Goal: Task Accomplishment & Management: Manage account settings

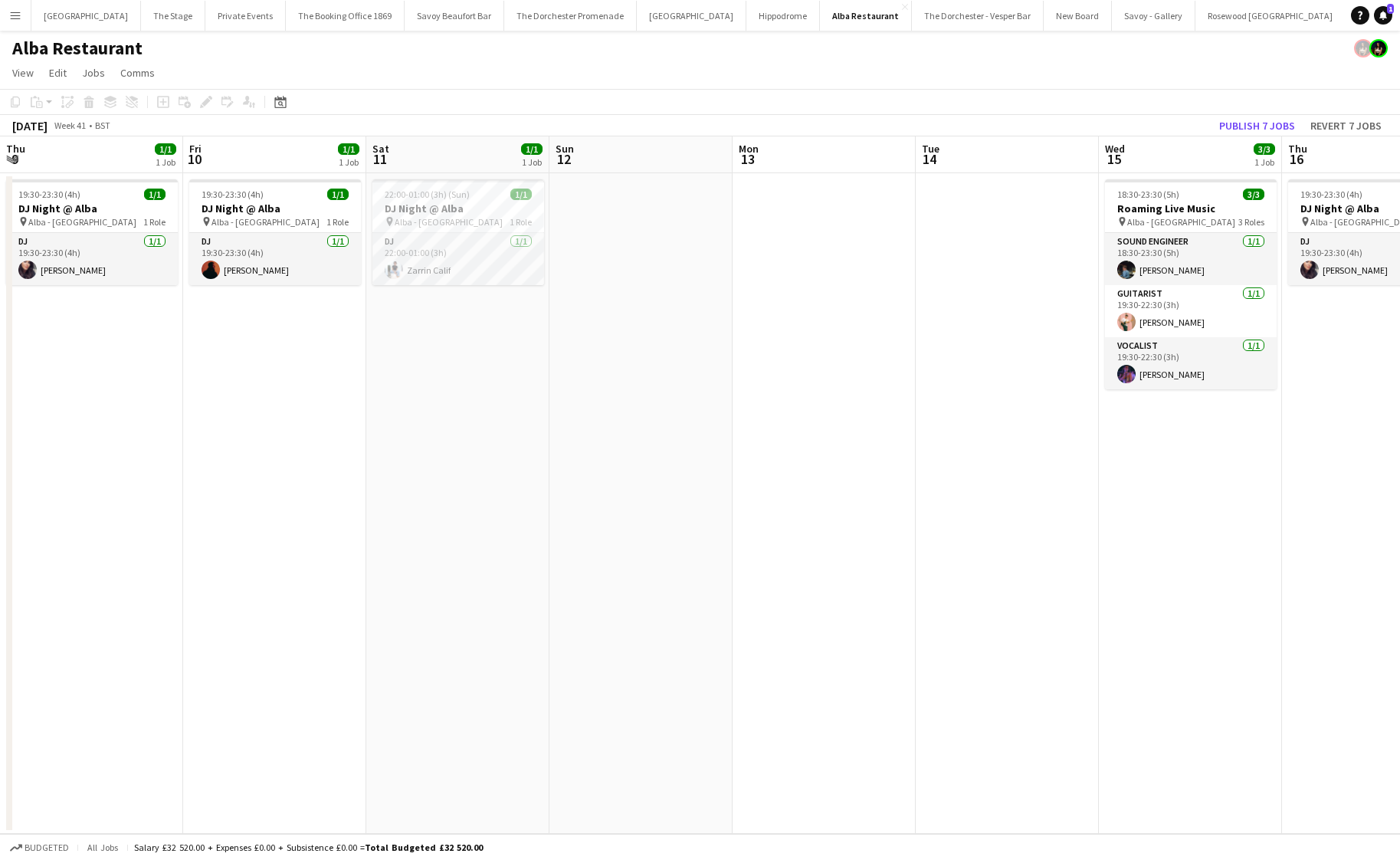
scroll to position [0, 584]
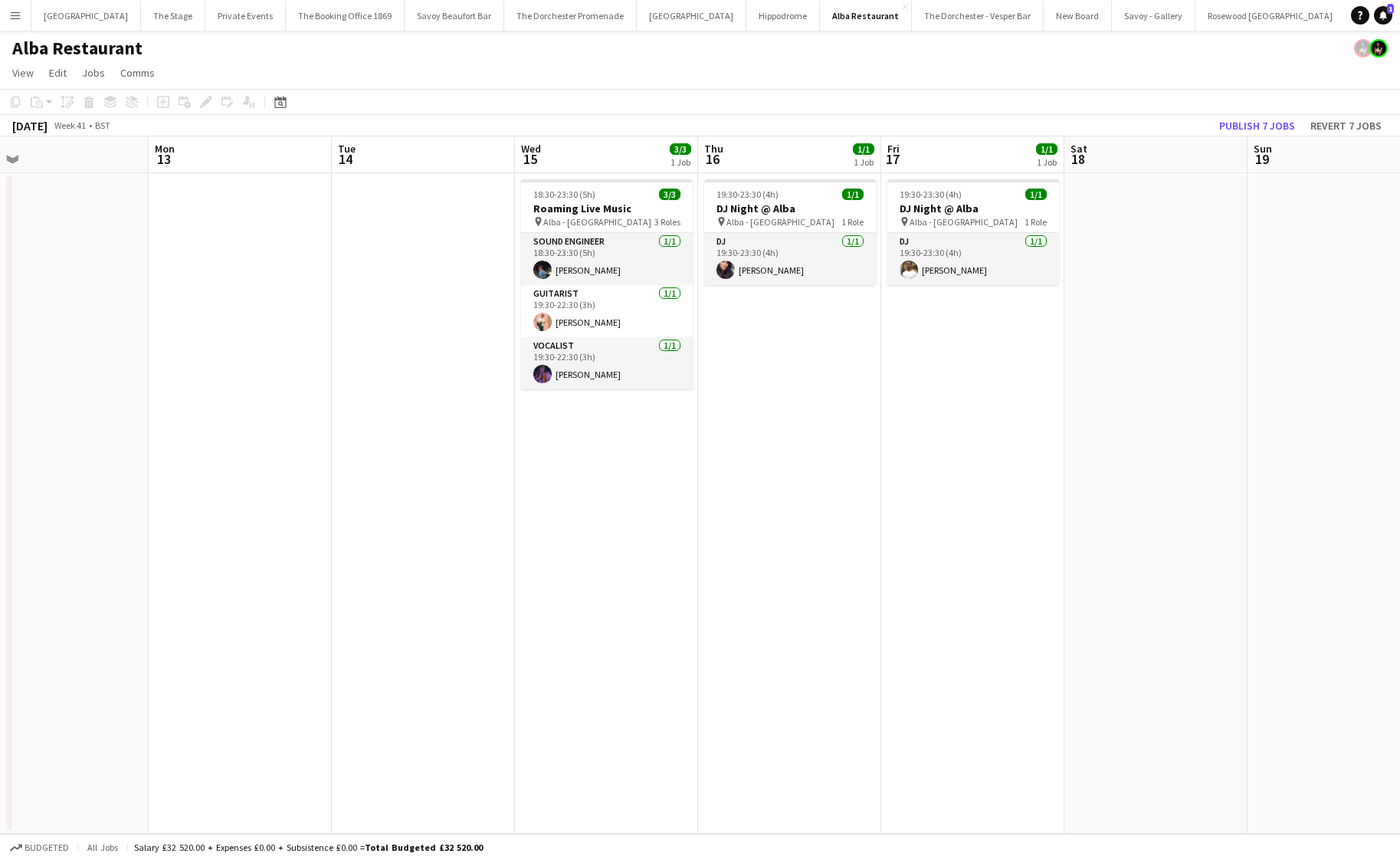
click at [481, 458] on app-date-cell at bounding box center [423, 503] width 183 height 660
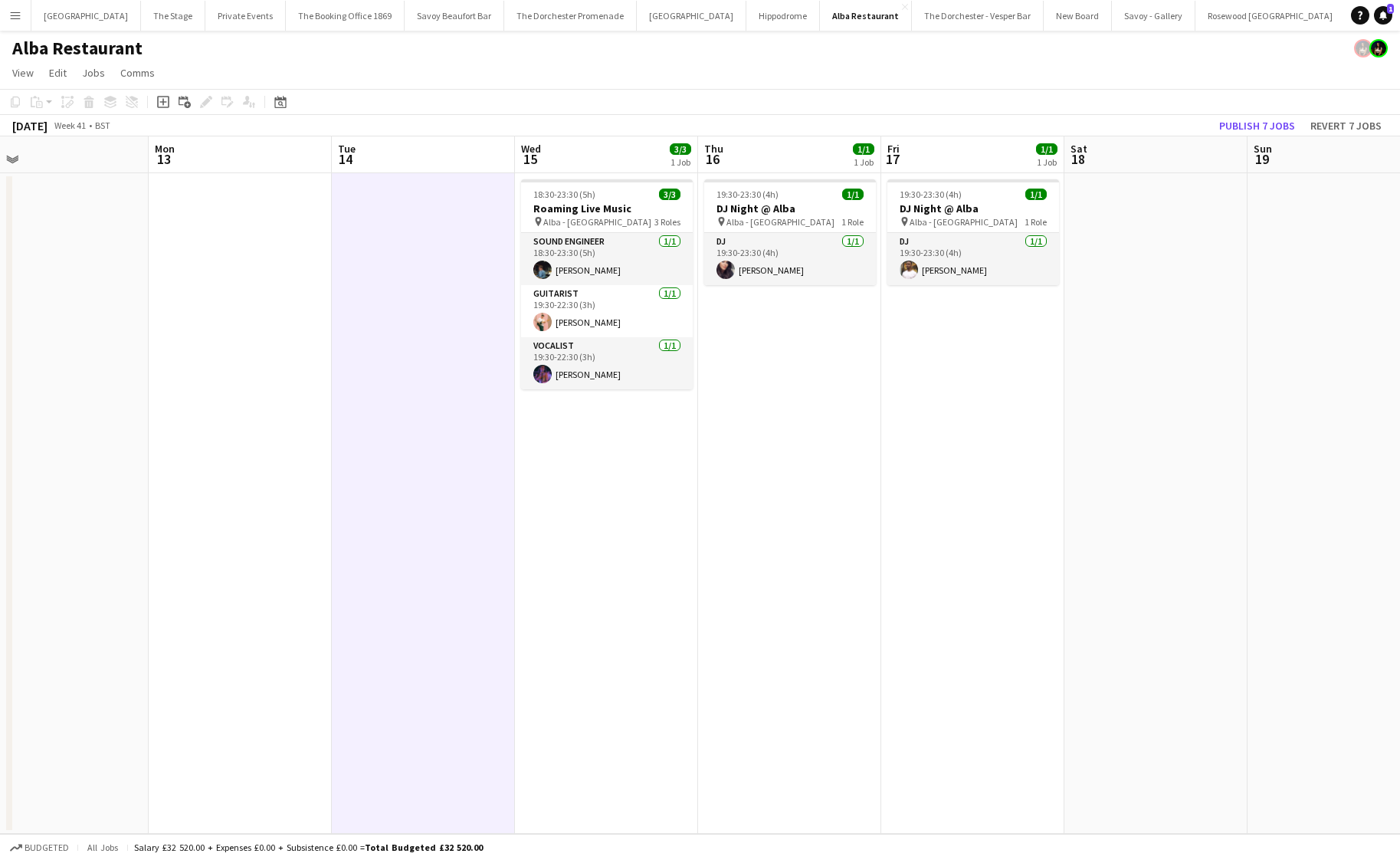
click at [574, 445] on app-date-cell "18:30-23:30 (5h) 3/3 Roaming Live Music pin Alba - Knightsbridge 3 Roles Sound …" at bounding box center [606, 503] width 183 height 660
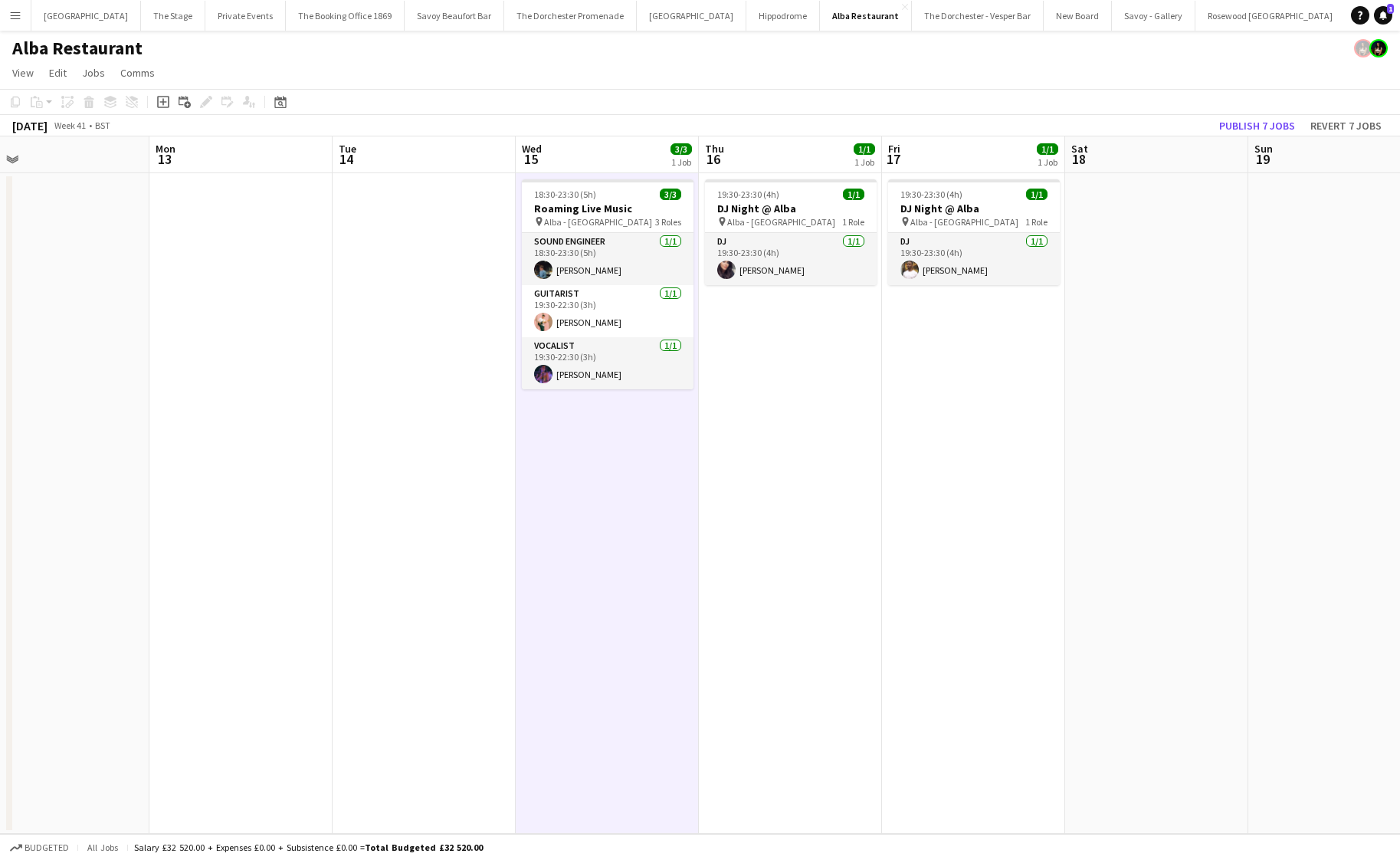
click at [764, 439] on app-date-cell "19:30-23:30 (4h) 1/1 DJ Night @ [GEOGRAPHIC_DATA] pin Alba - Knightsbridge 1 Ro…" at bounding box center [790, 503] width 183 height 660
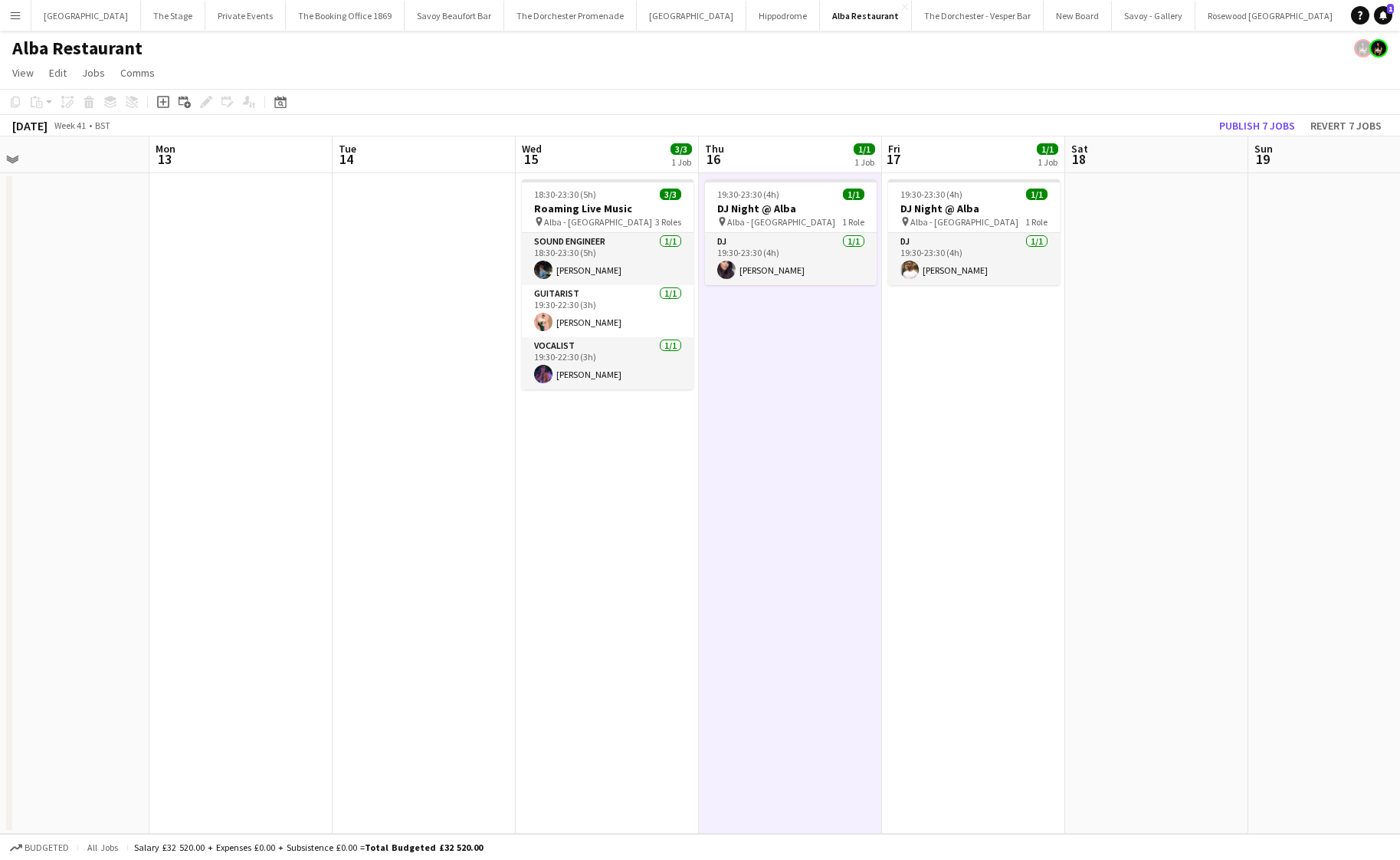
click at [923, 465] on app-date-cell "19:30-23:30 (4h) 1/1 DJ Night @ [GEOGRAPHIC_DATA] pin Alba - Knightsbridge 1 Ro…" at bounding box center [973, 503] width 183 height 660
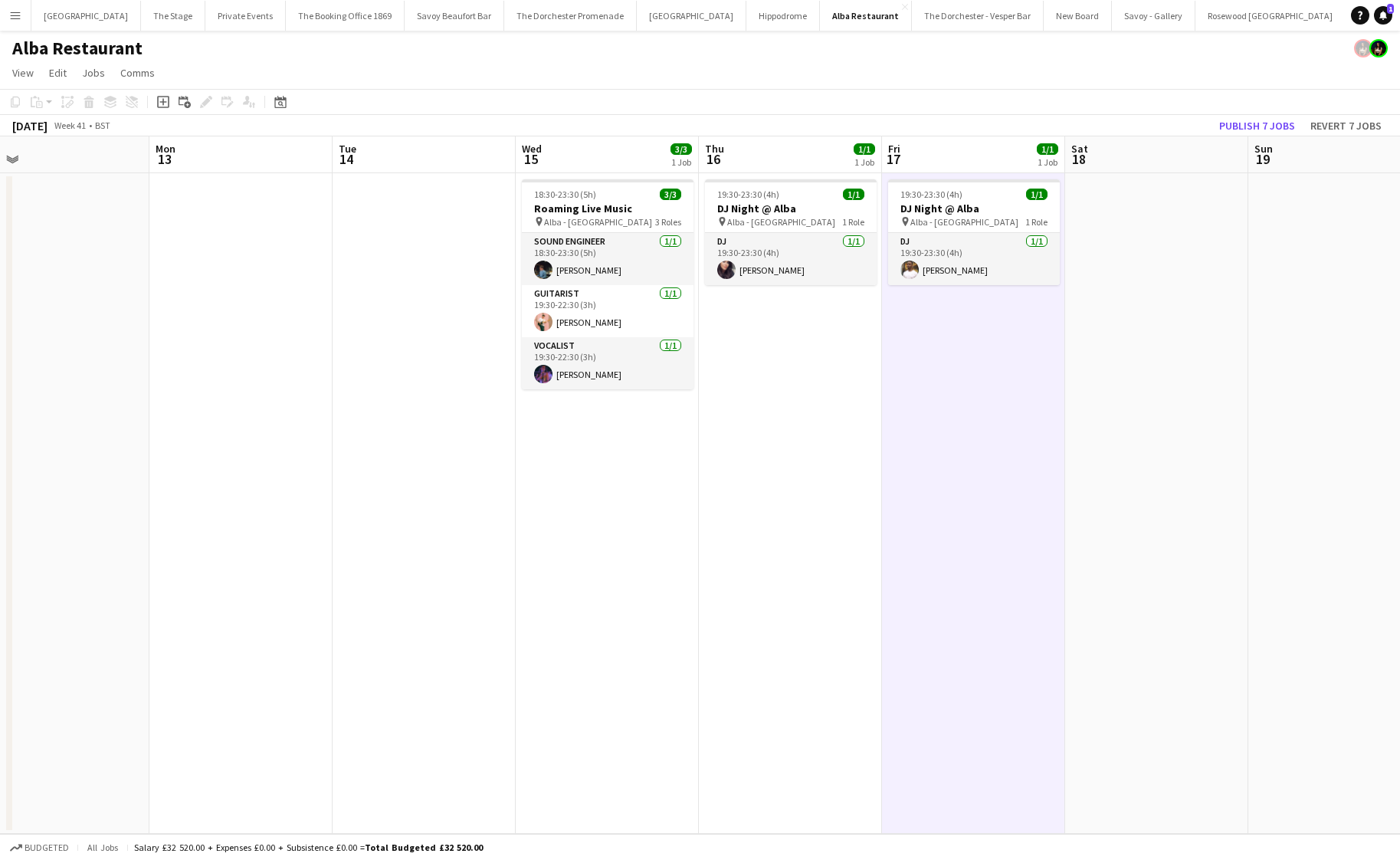
click at [575, 511] on app-date-cell "18:30-23:30 (5h) 3/3 Roaming Live Music pin Alba - Knightsbridge 3 Roles Sound …" at bounding box center [607, 503] width 183 height 660
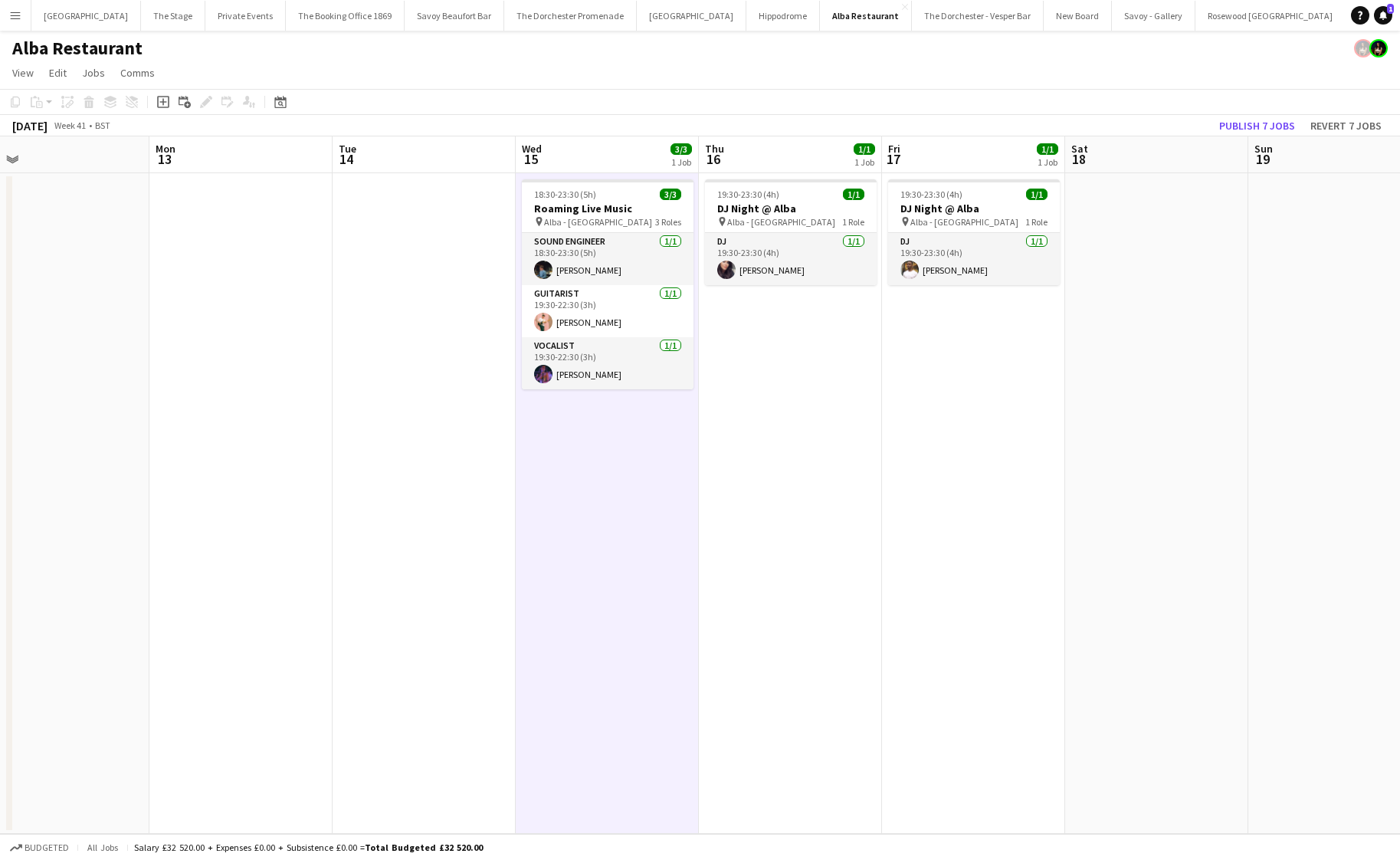
click at [772, 422] on app-date-cell "19:30-23:30 (4h) 1/1 DJ Night @ [GEOGRAPHIC_DATA] pin Alba - Knightsbridge 1 Ro…" at bounding box center [790, 503] width 183 height 660
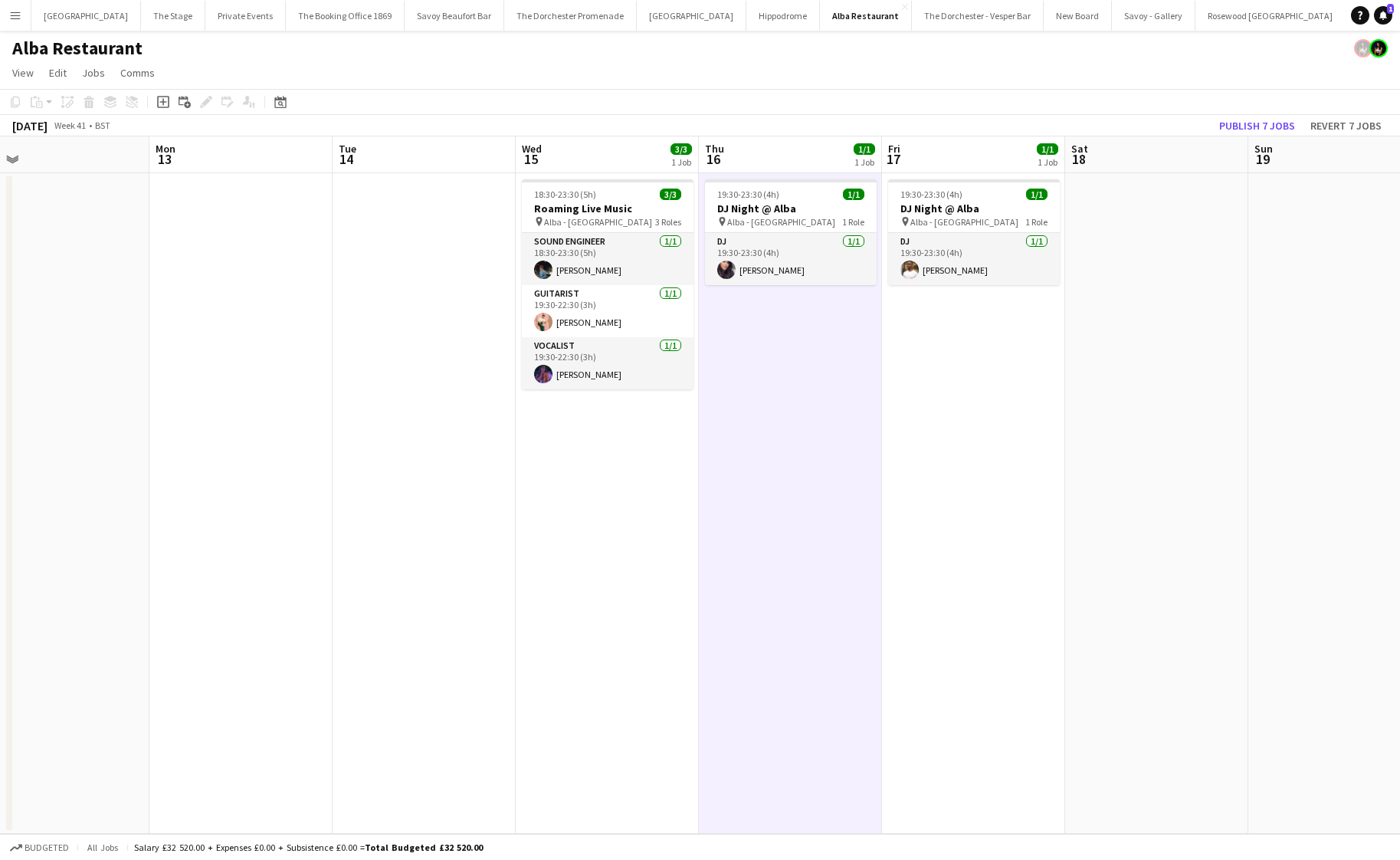
click at [936, 398] on app-date-cell "19:30-23:30 (4h) 1/1 DJ Night @ [GEOGRAPHIC_DATA] pin Alba - Knightsbridge 1 Ro…" at bounding box center [973, 503] width 183 height 660
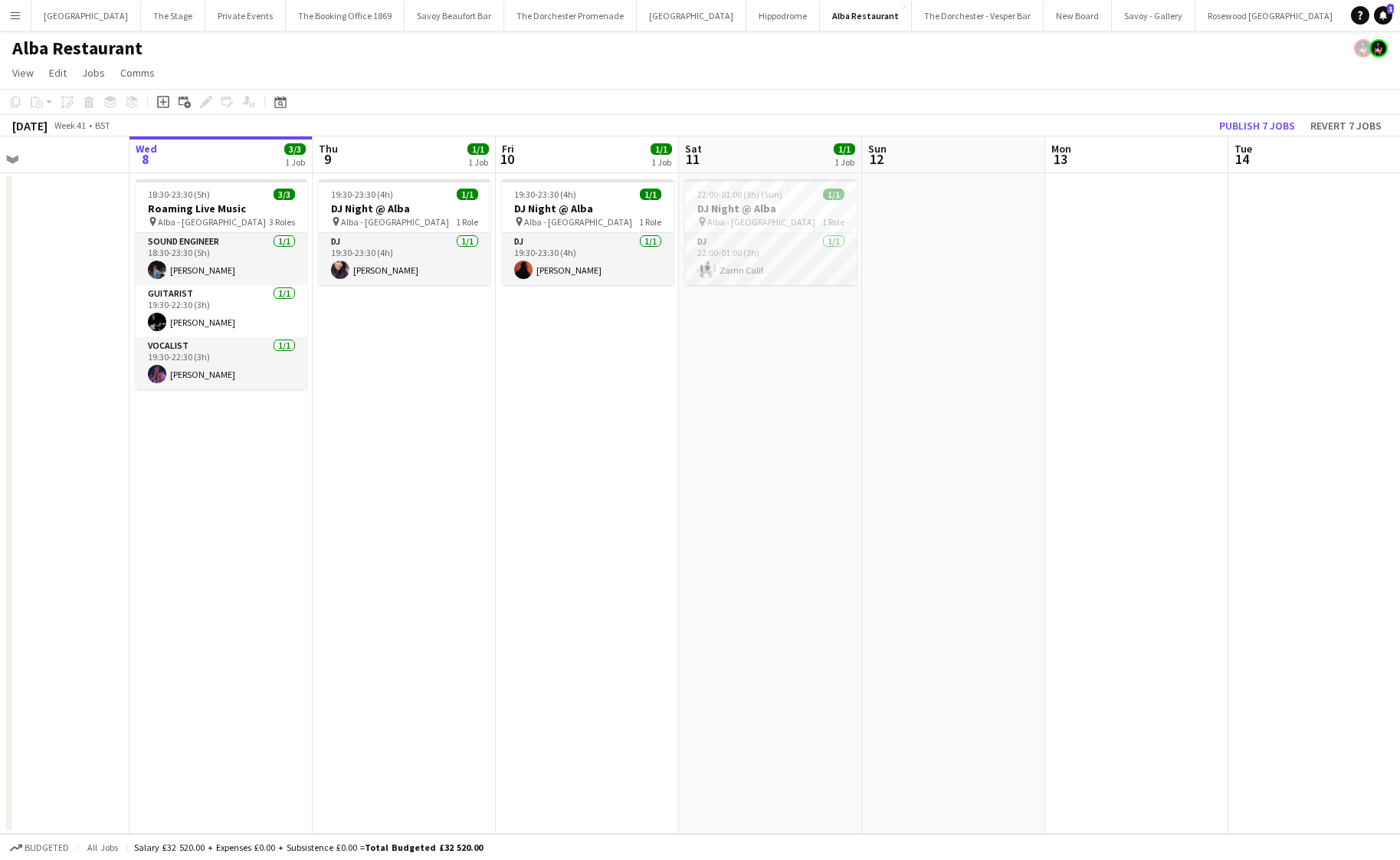
click at [148, 474] on app-date-cell "18:30-23:30 (5h) 3/3 Roaming Live Music pin Alba - Knightsbridge 3 Roles Sound …" at bounding box center [221, 503] width 183 height 660
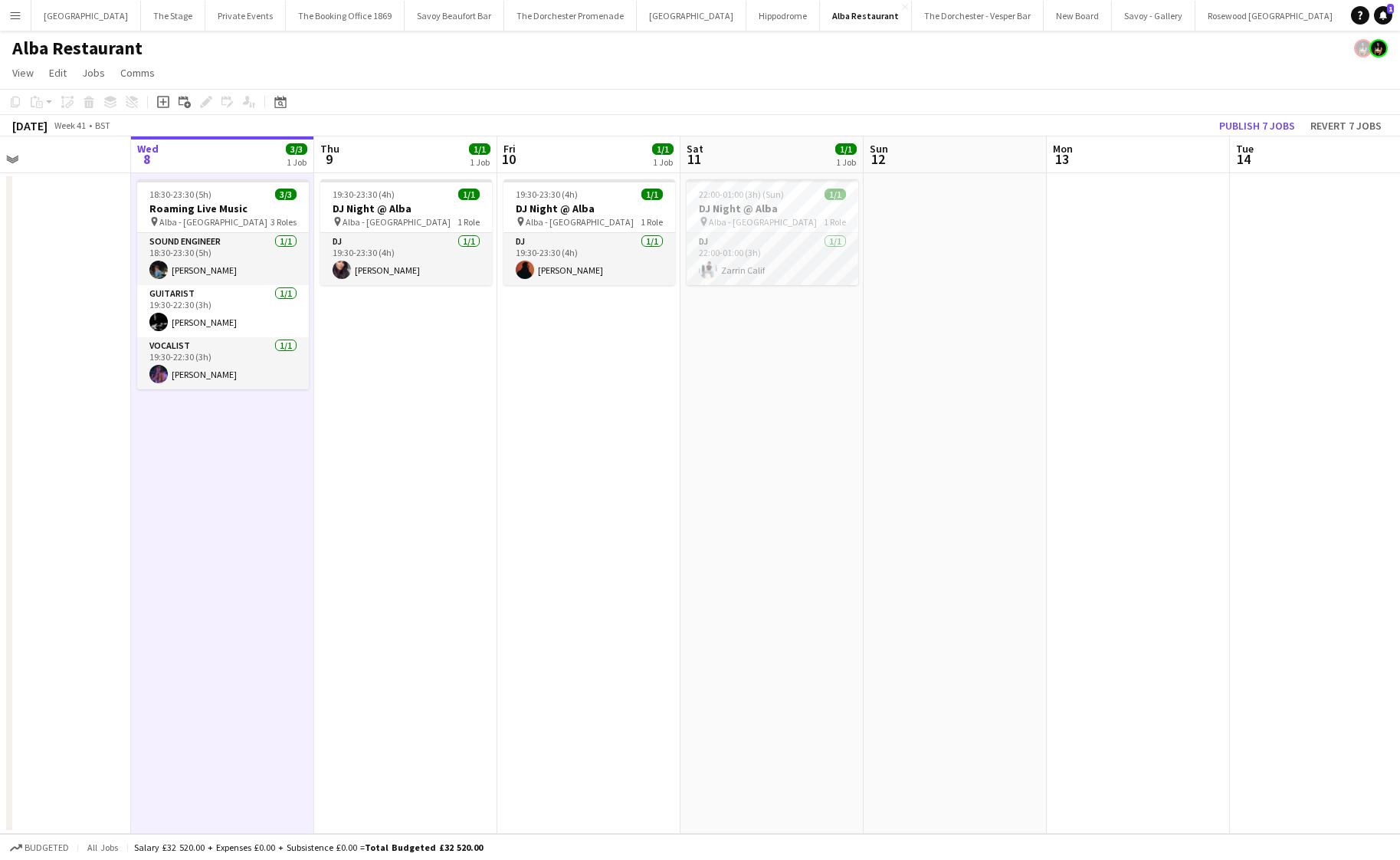
click at [573, 449] on app-date-cell "19:30-23:30 (4h) 1/1 DJ Night @ [GEOGRAPHIC_DATA] pin Alba - Knightsbridge 1 Ro…" at bounding box center [589, 503] width 183 height 660
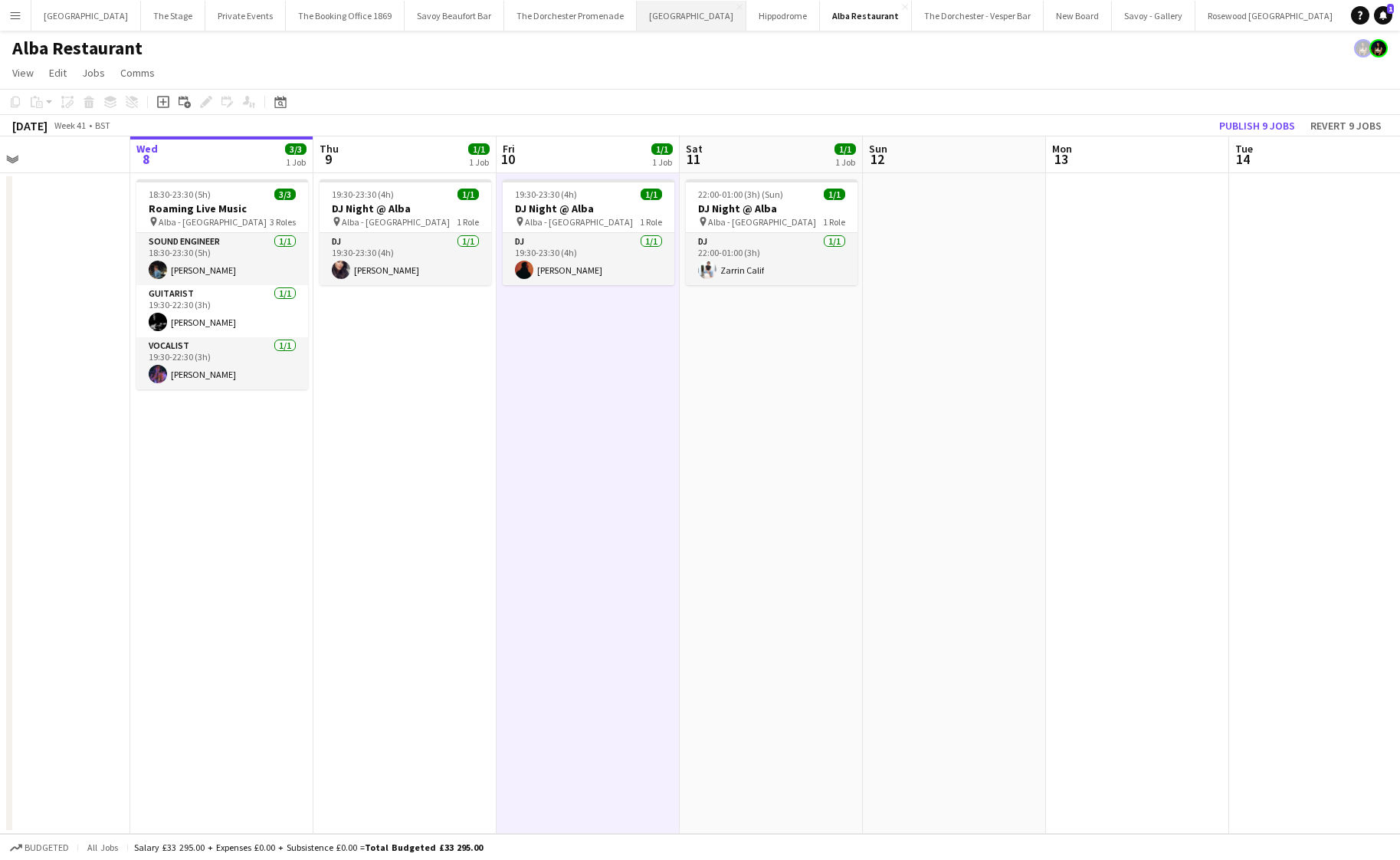
scroll to position [0, 92]
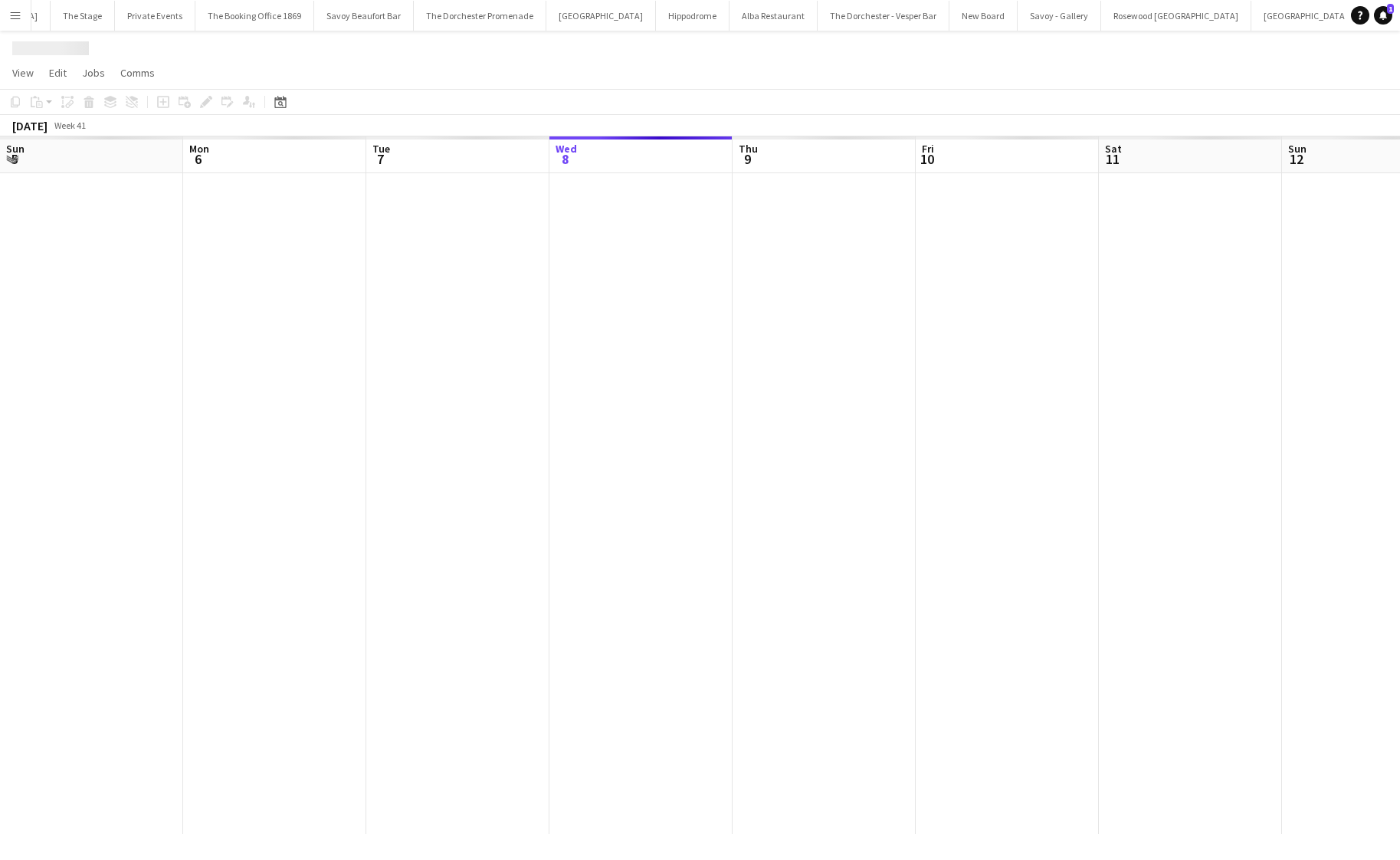
scroll to position [0, 366]
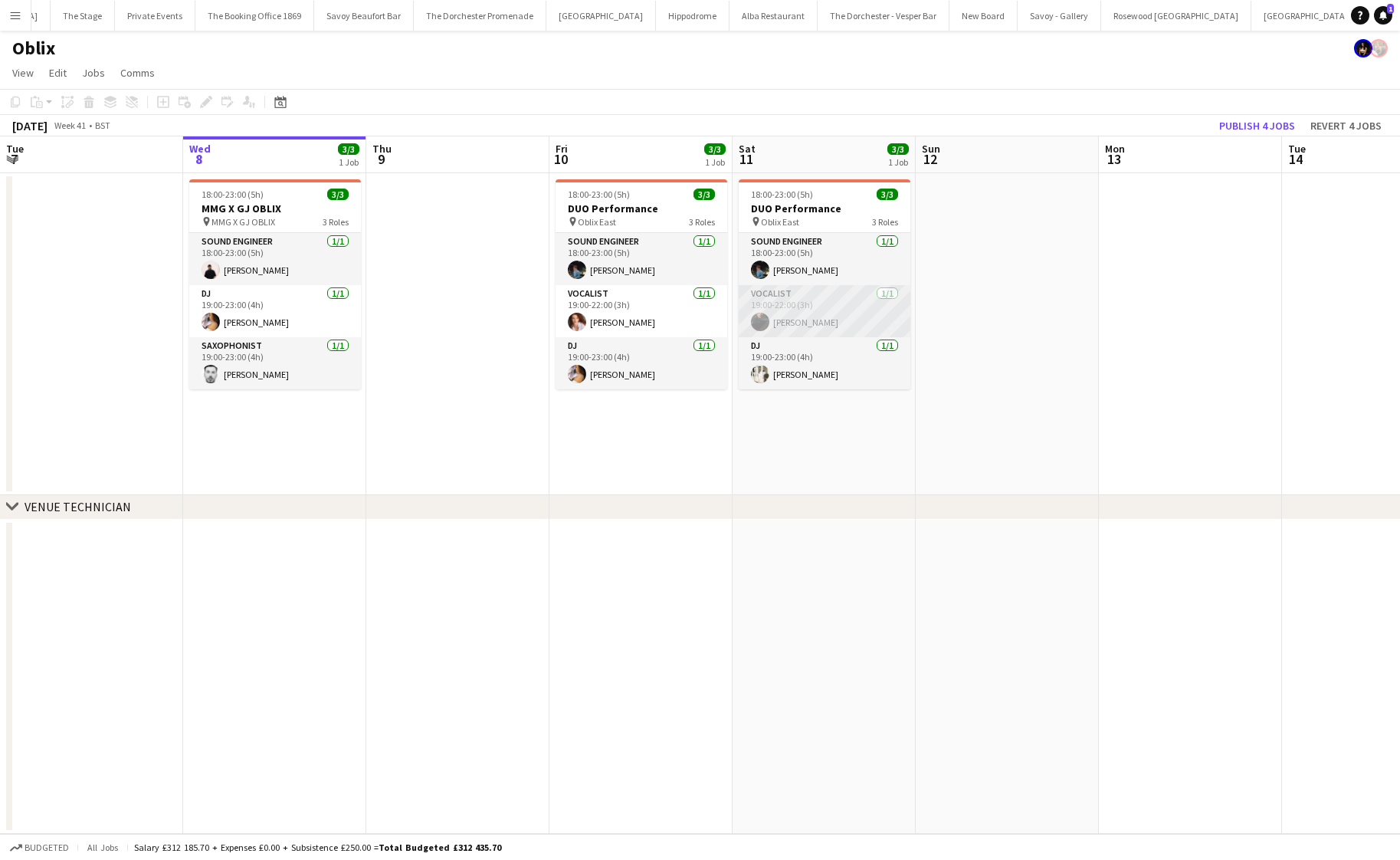
click at [799, 322] on app-card-role "Vocalist [DATE] 19:00-22:00 (3h) [PERSON_NAME]" at bounding box center [825, 311] width 172 height 52
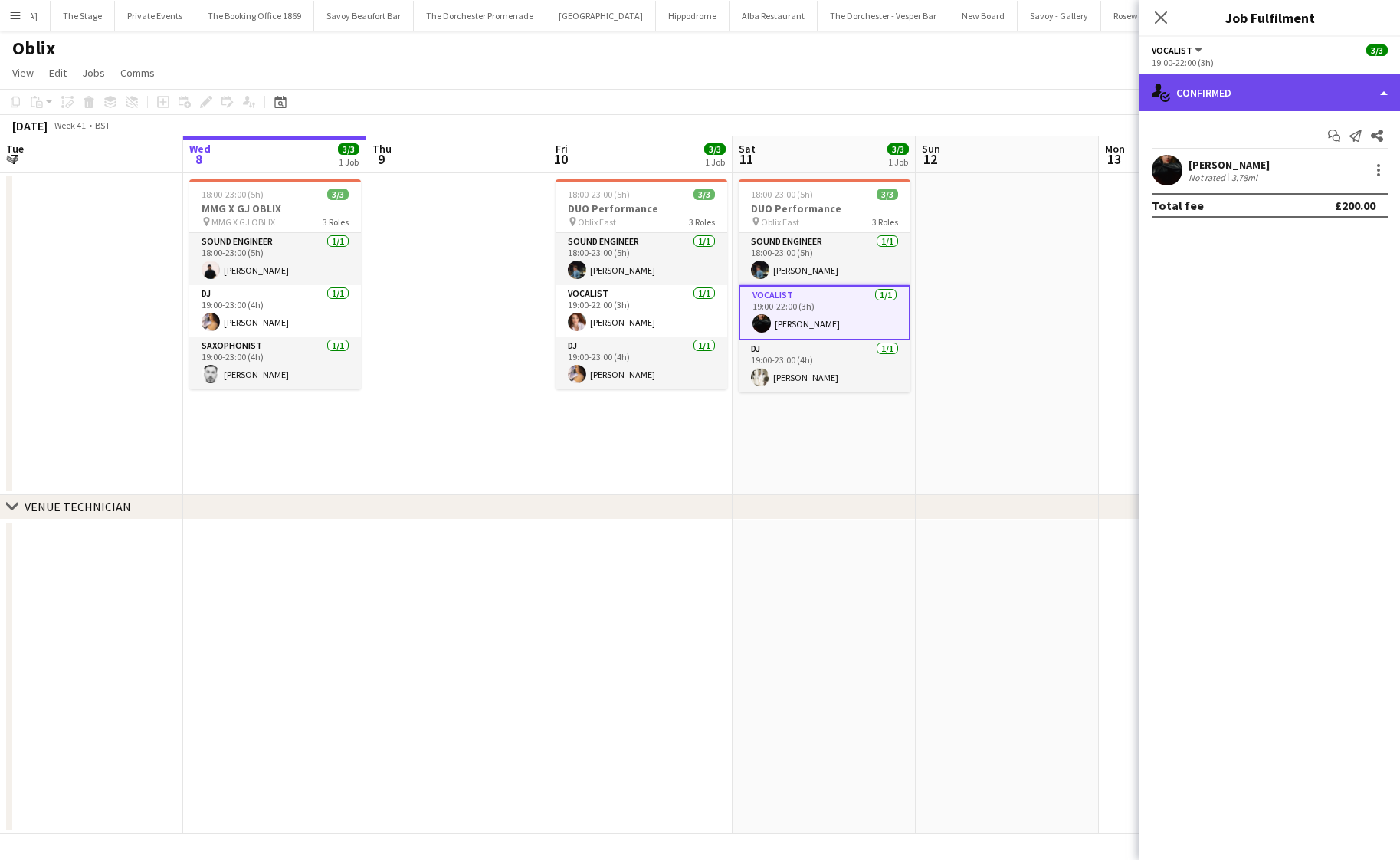
click at [1211, 87] on div "single-neutral-actions-check-2 Confirmed" at bounding box center [1269, 93] width 261 height 37
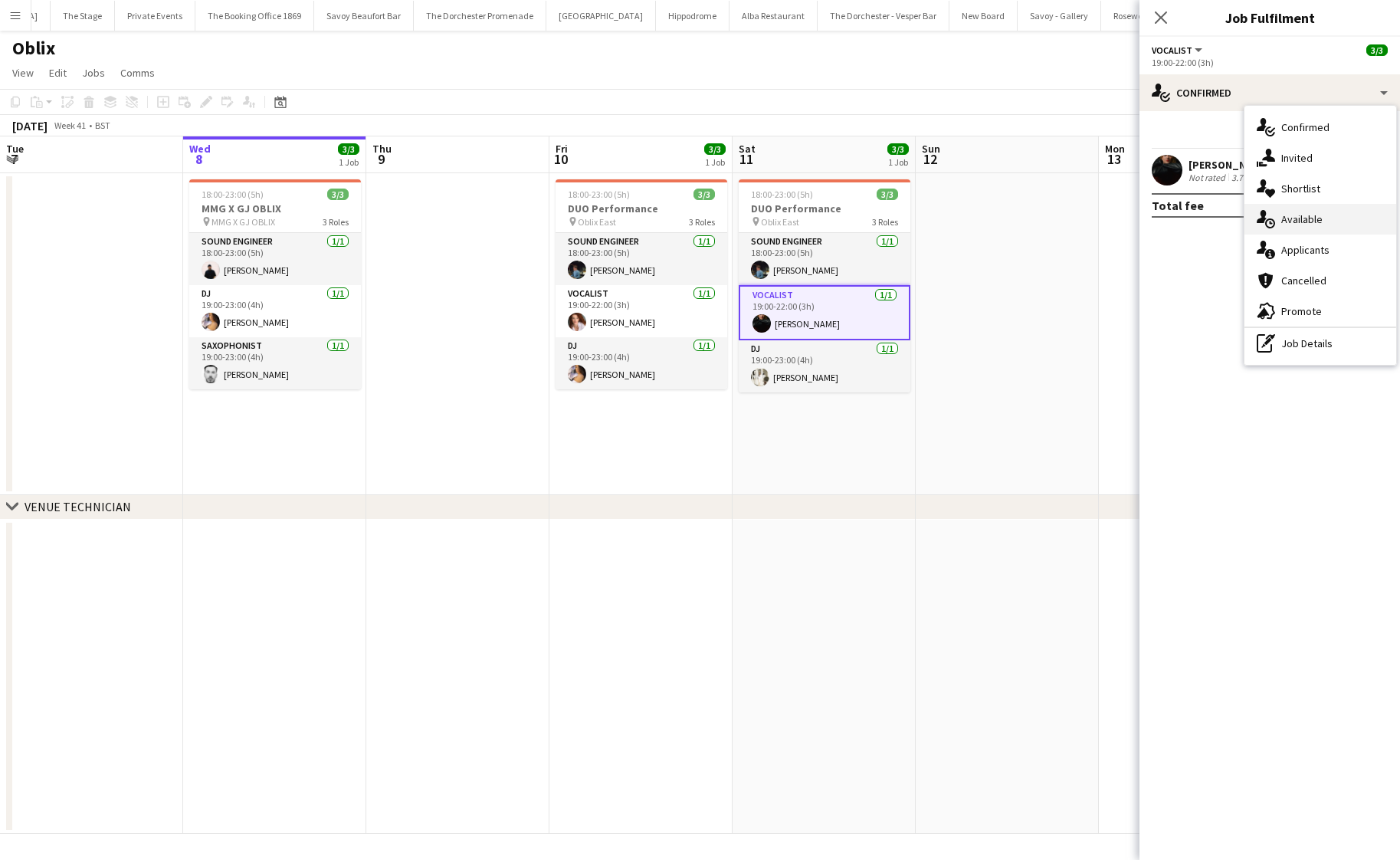
click at [1257, 214] on icon "single-neutral-actions-upload" at bounding box center [1267, 219] width 19 height 19
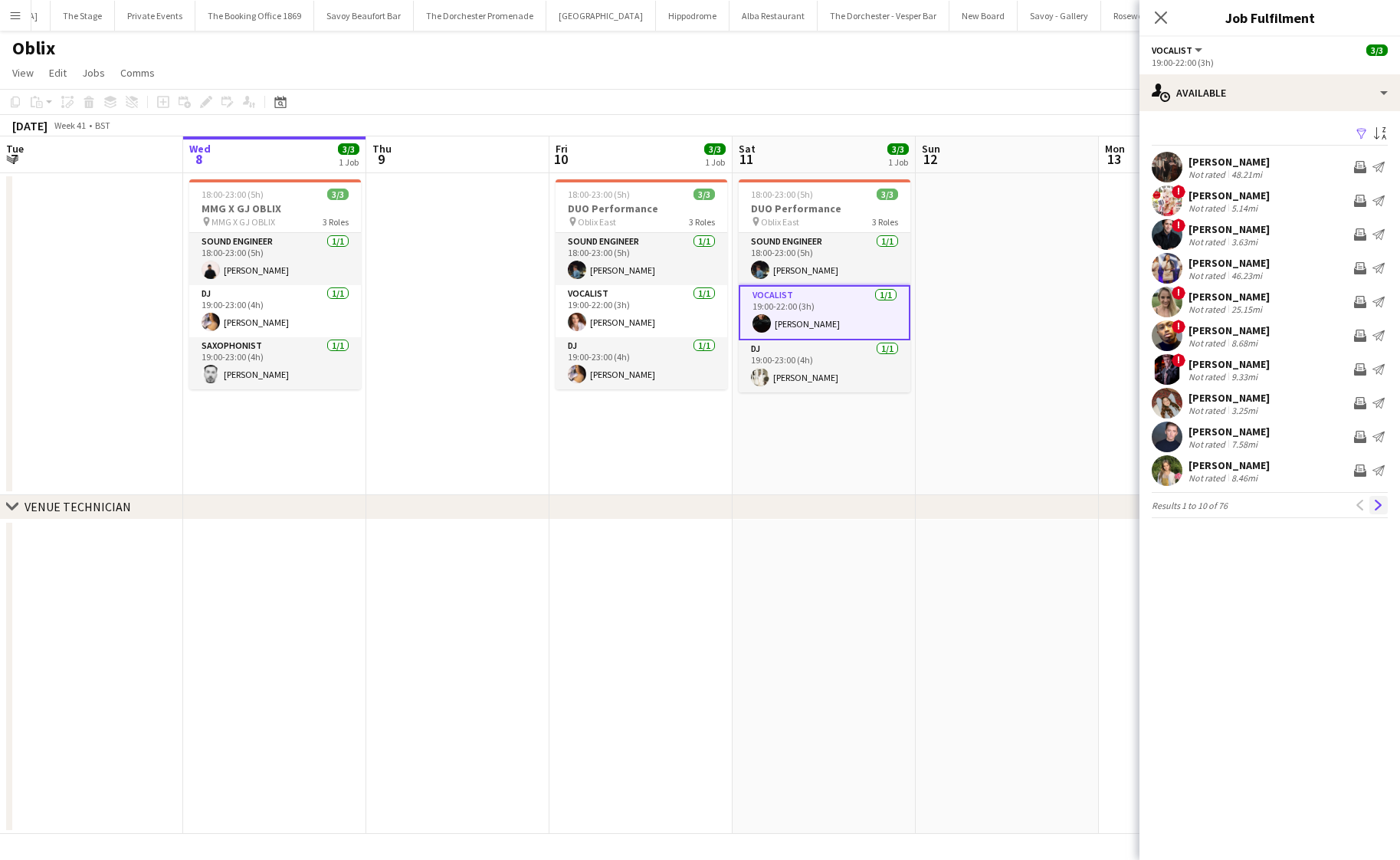
click at [1380, 505] on app-icon "Next" at bounding box center [1379, 505] width 11 height 11
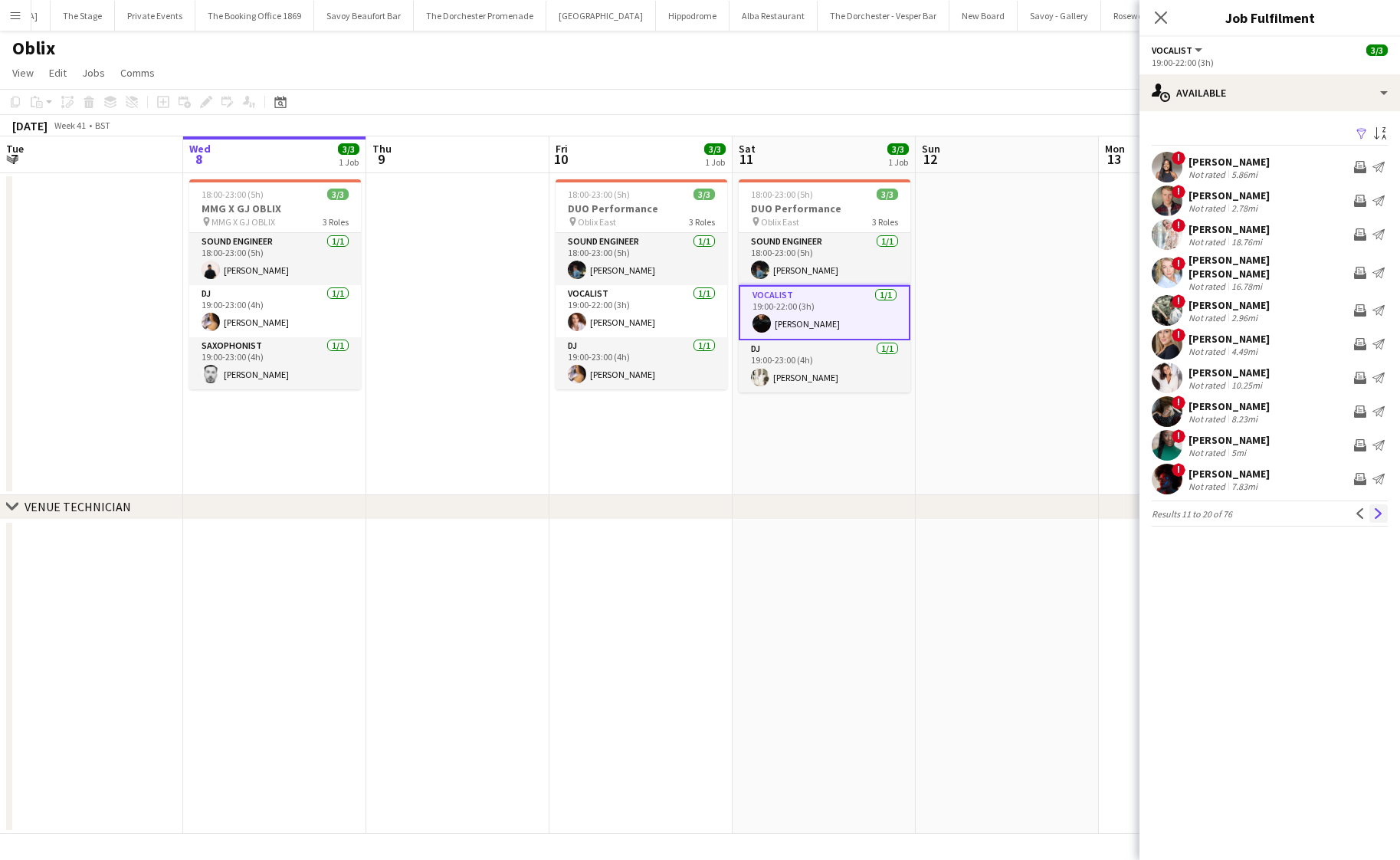
click at [1378, 511] on button "Next" at bounding box center [1379, 513] width 19 height 19
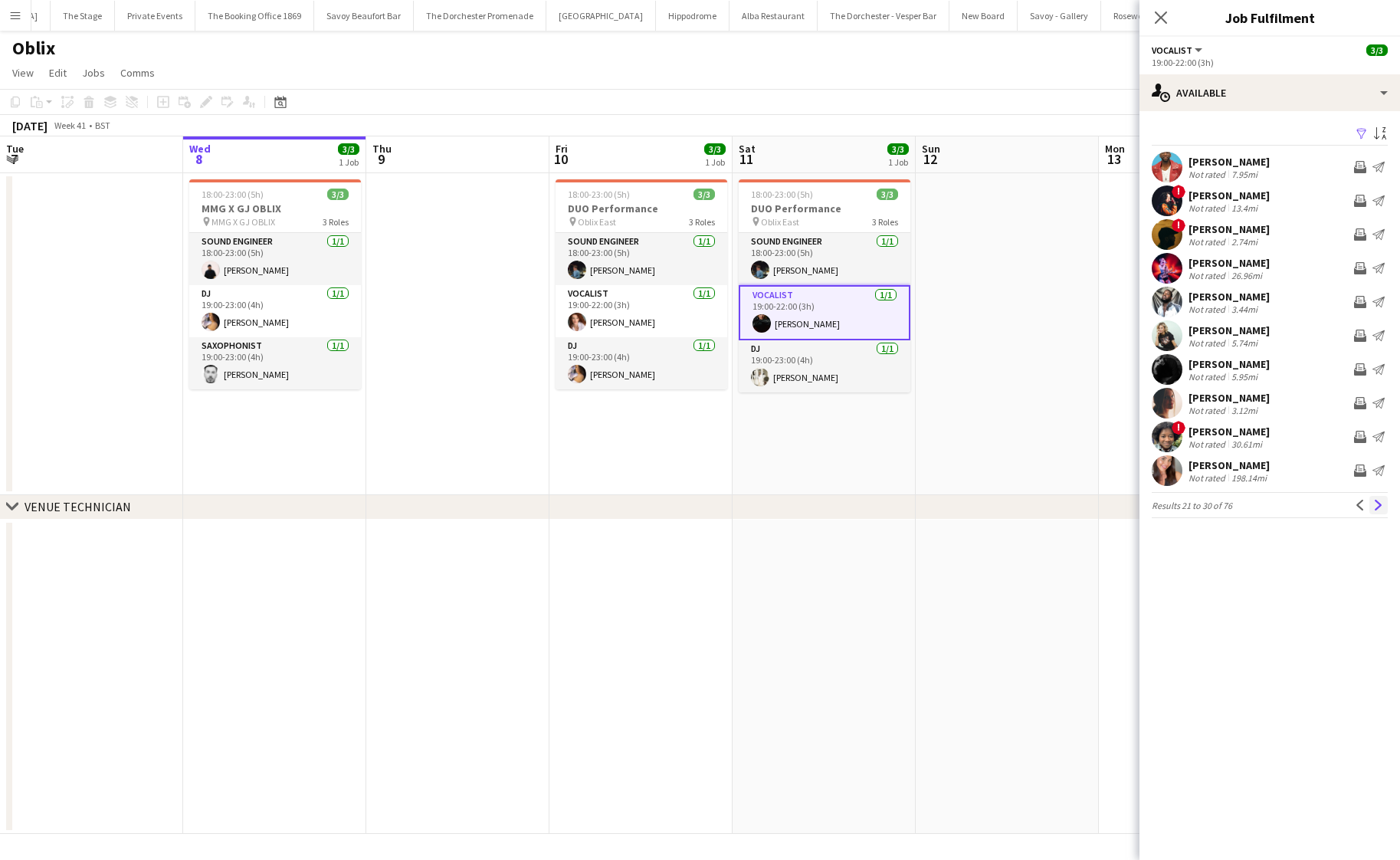
click at [1378, 510] on app-icon "Next" at bounding box center [1379, 505] width 11 height 11
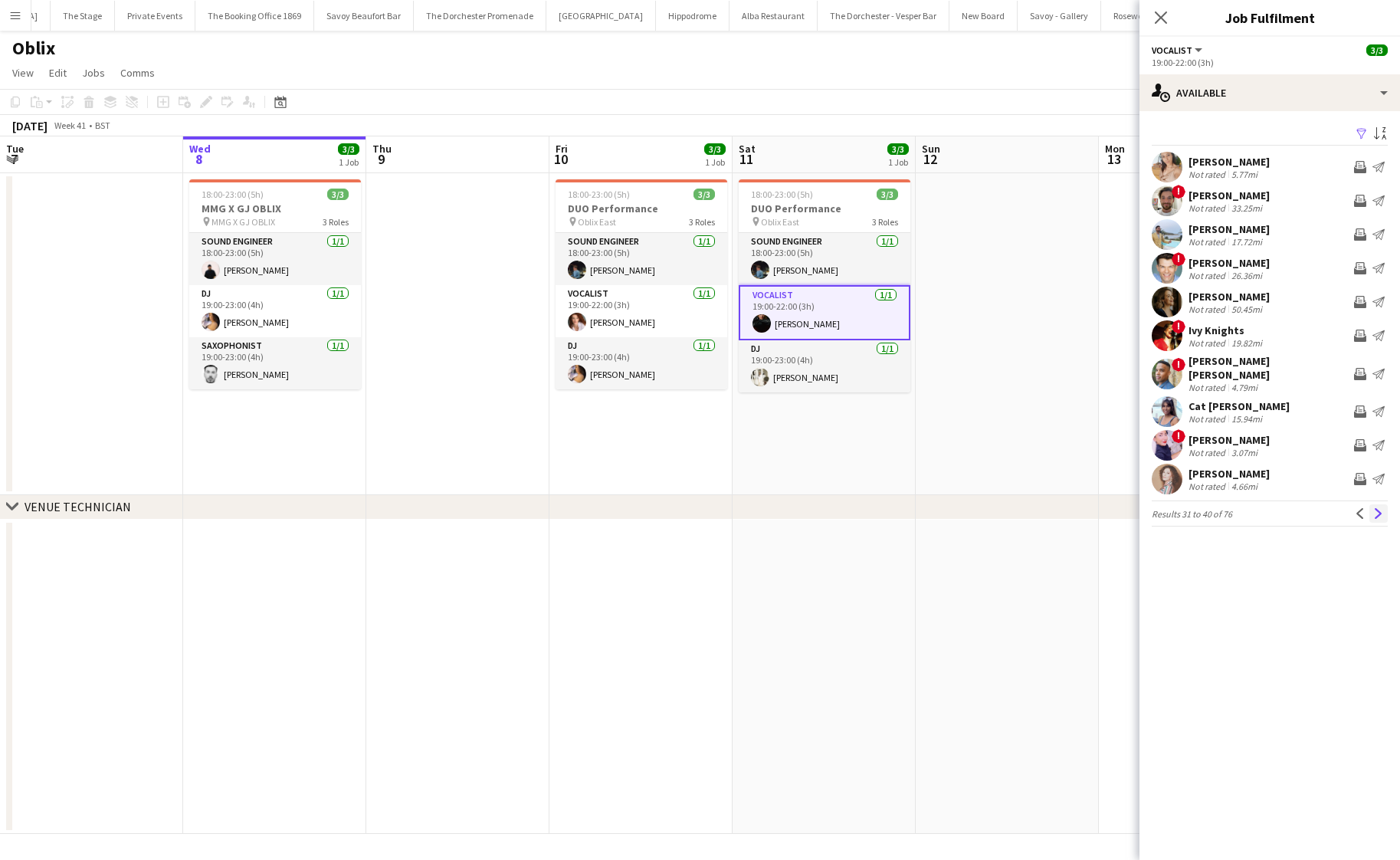
click at [1378, 508] on app-icon "Next" at bounding box center [1379, 513] width 11 height 11
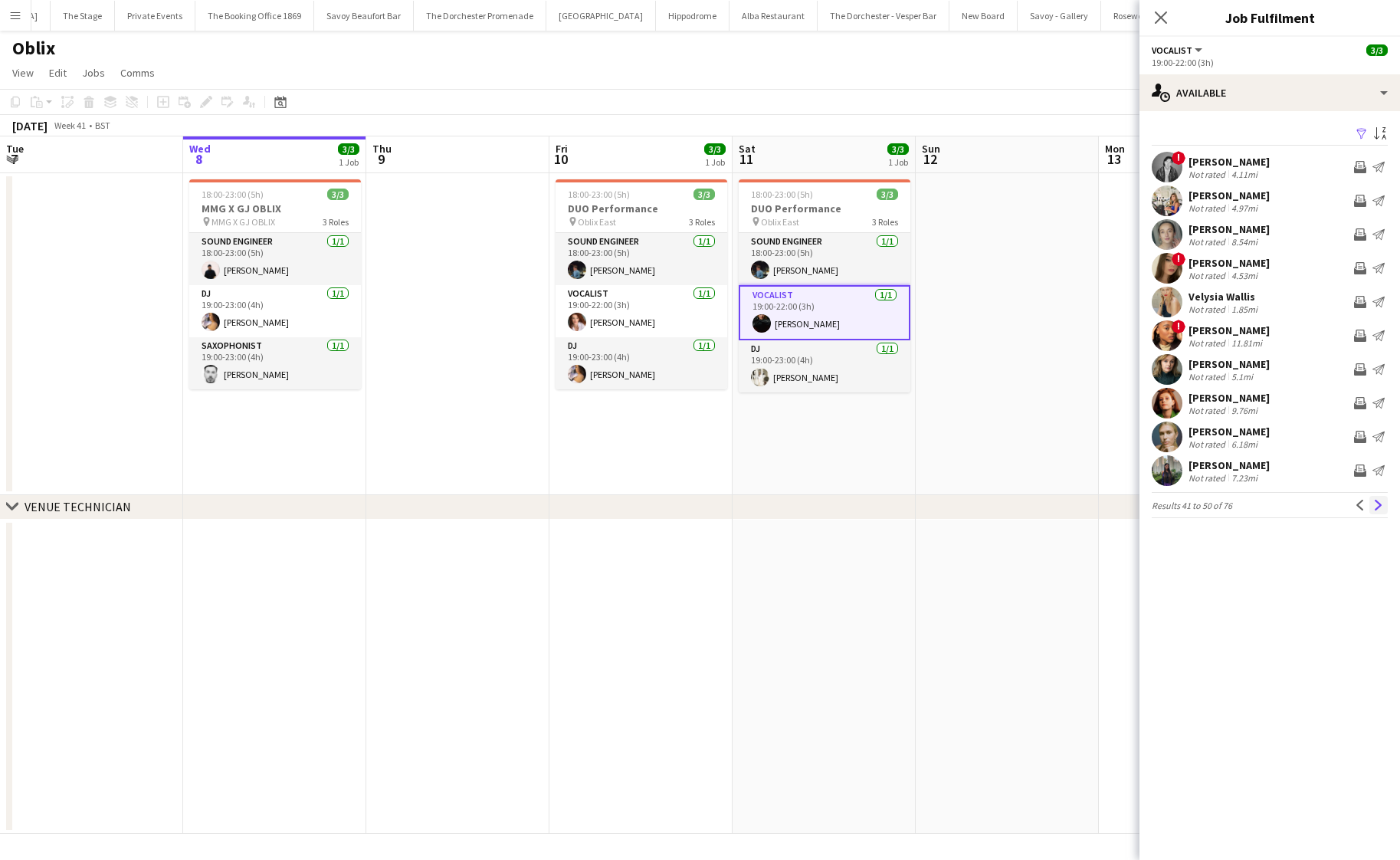
click at [1378, 508] on app-icon "Next" at bounding box center [1379, 505] width 11 height 11
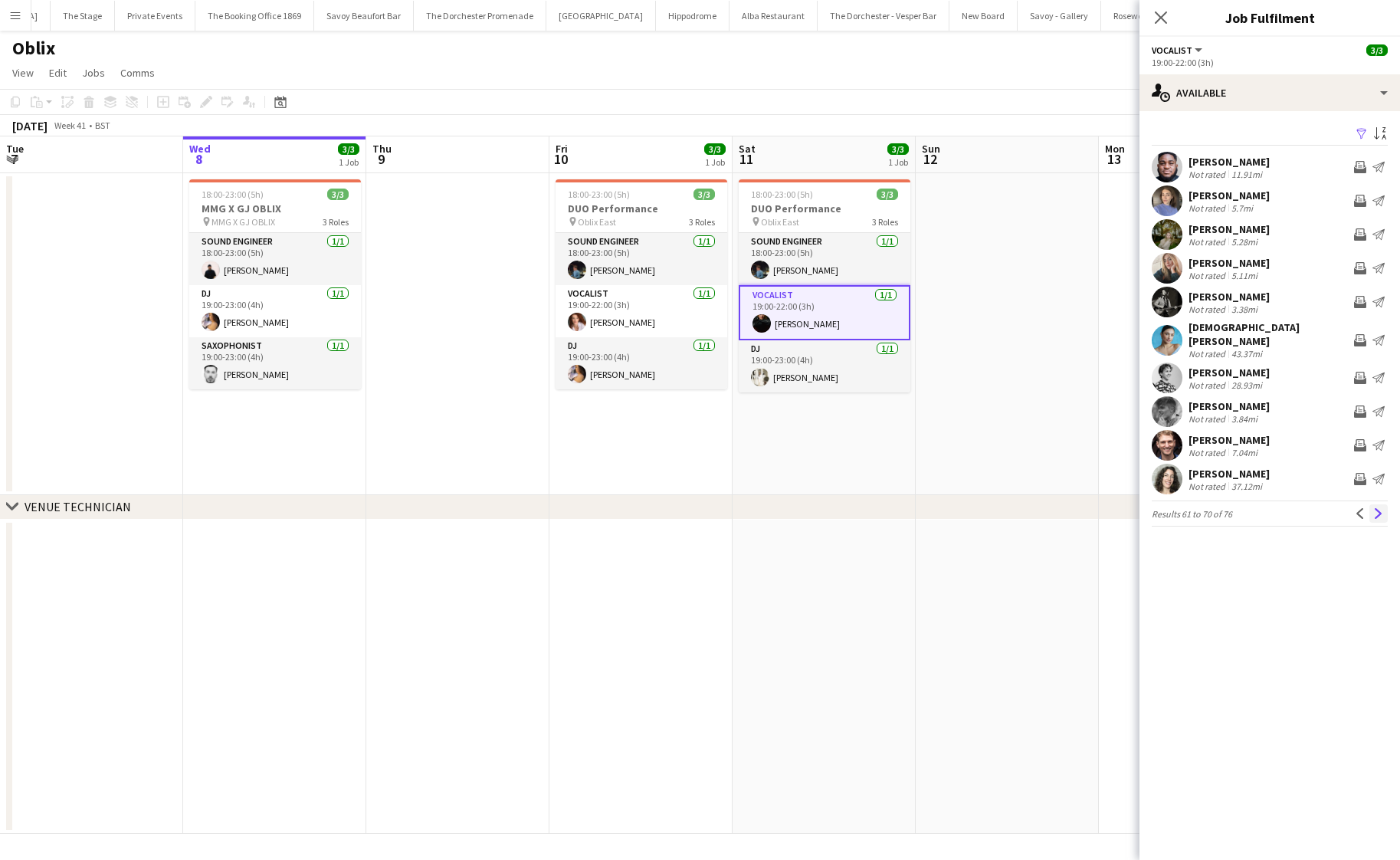
click at [1378, 508] on app-icon "Next" at bounding box center [1379, 513] width 11 height 11
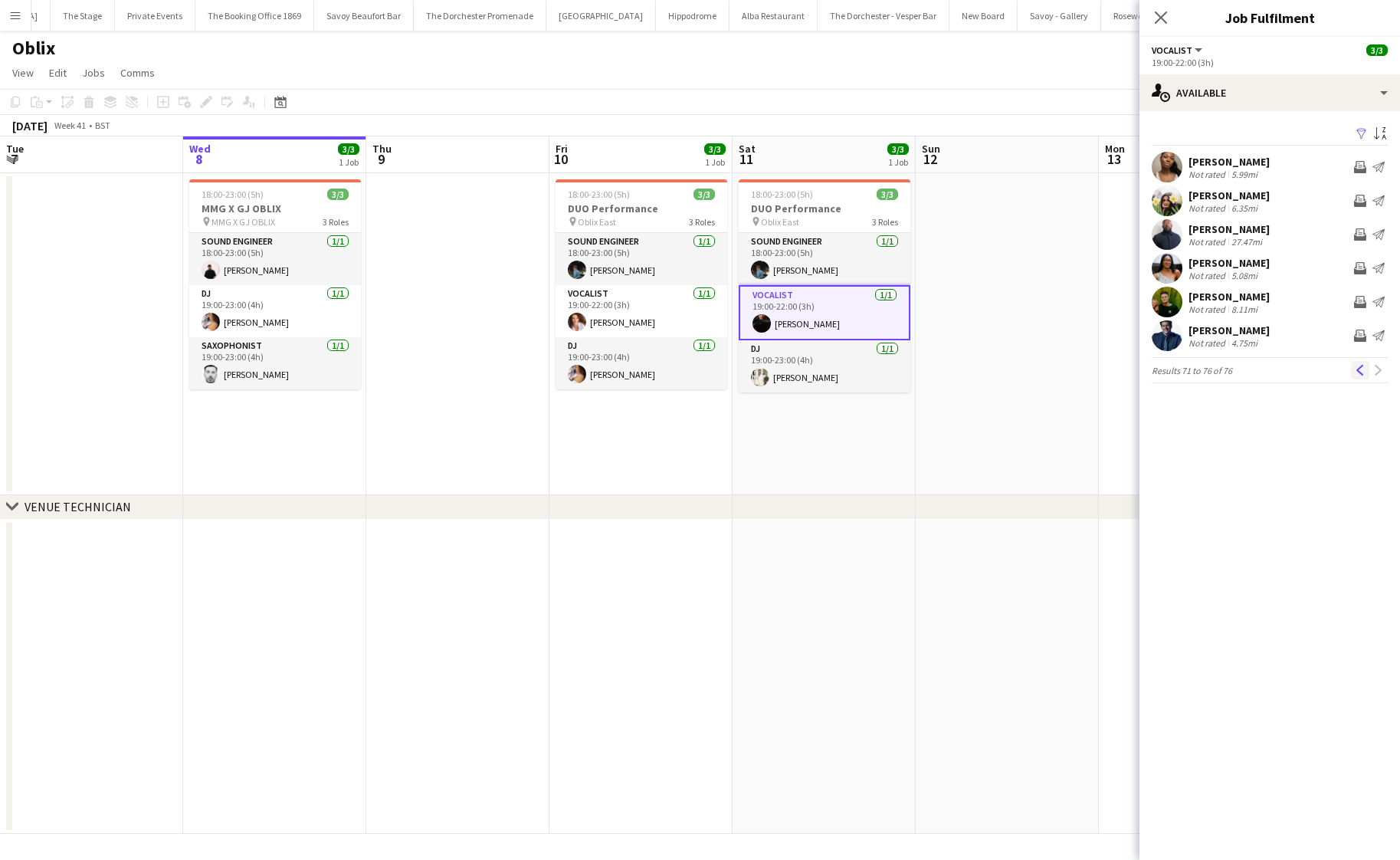
click at [1355, 368] on app-icon "Previous" at bounding box center [1360, 370] width 11 height 11
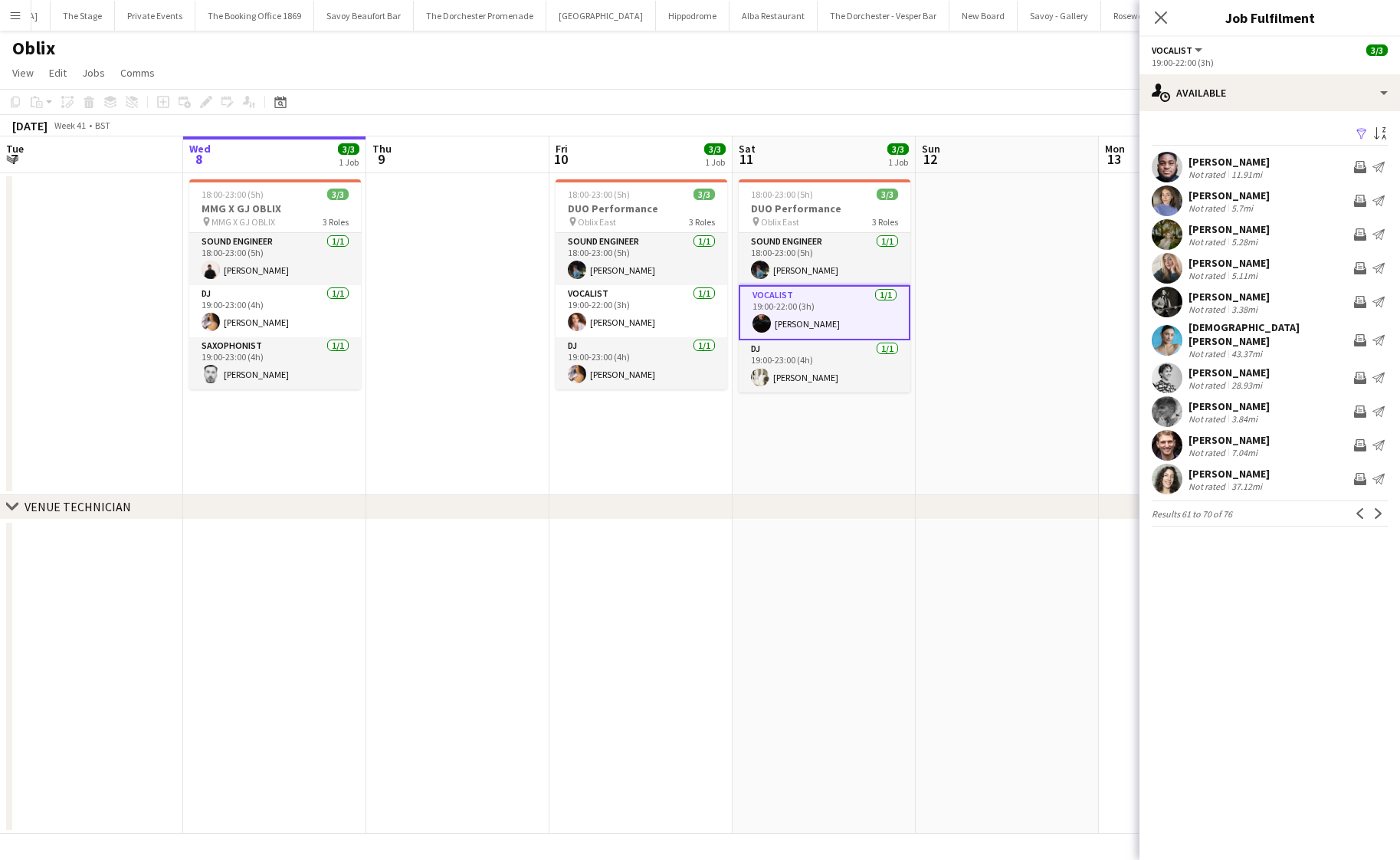
click at [1229, 227] on div "[PERSON_NAME]" at bounding box center [1230, 229] width 81 height 13
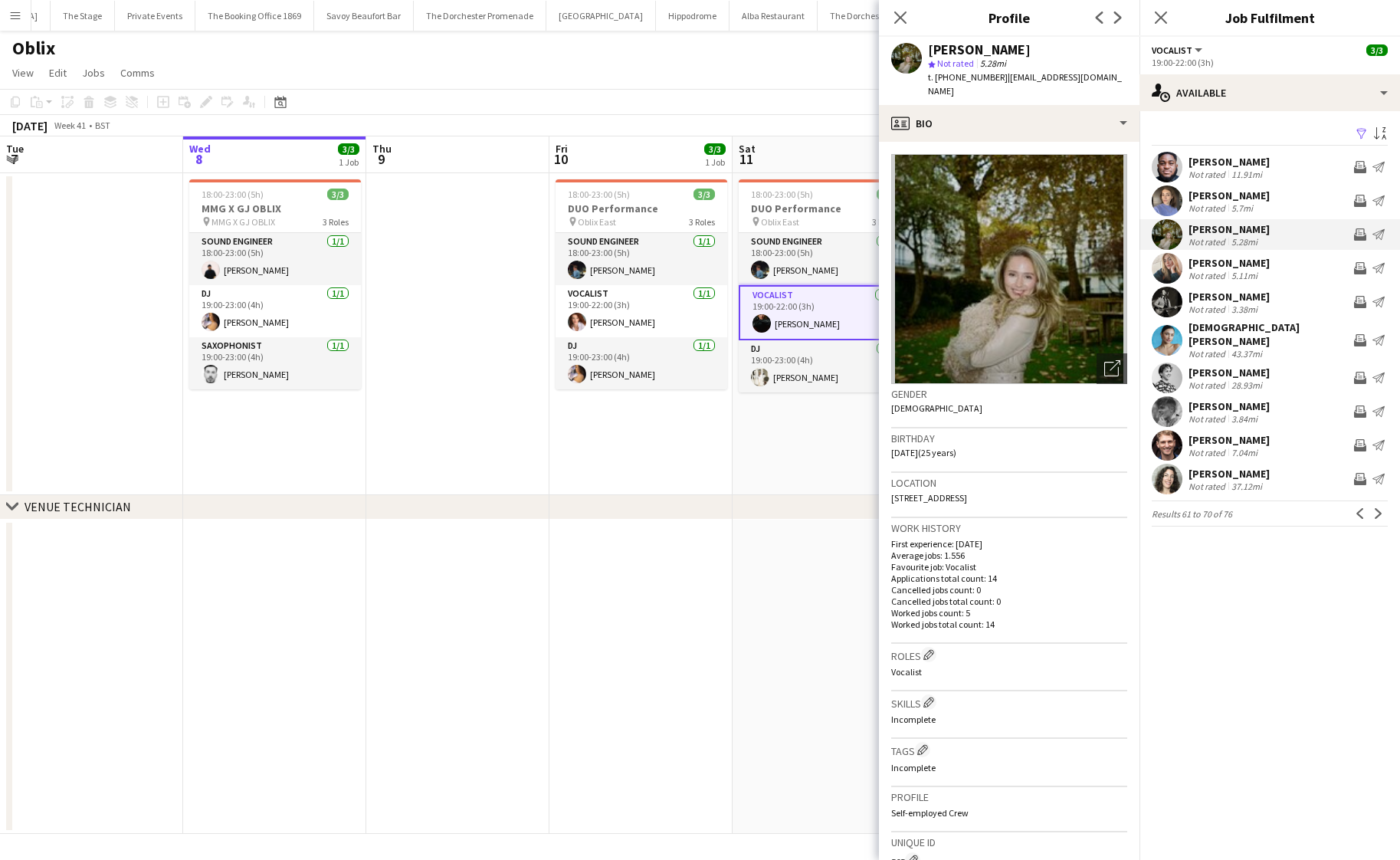
click at [762, 470] on app-date-cell "18:00-23:00 (5h) 3/3 DUO Performance pin Oblix East 3 Roles Sound Engineer [DAT…" at bounding box center [824, 334] width 183 height 322
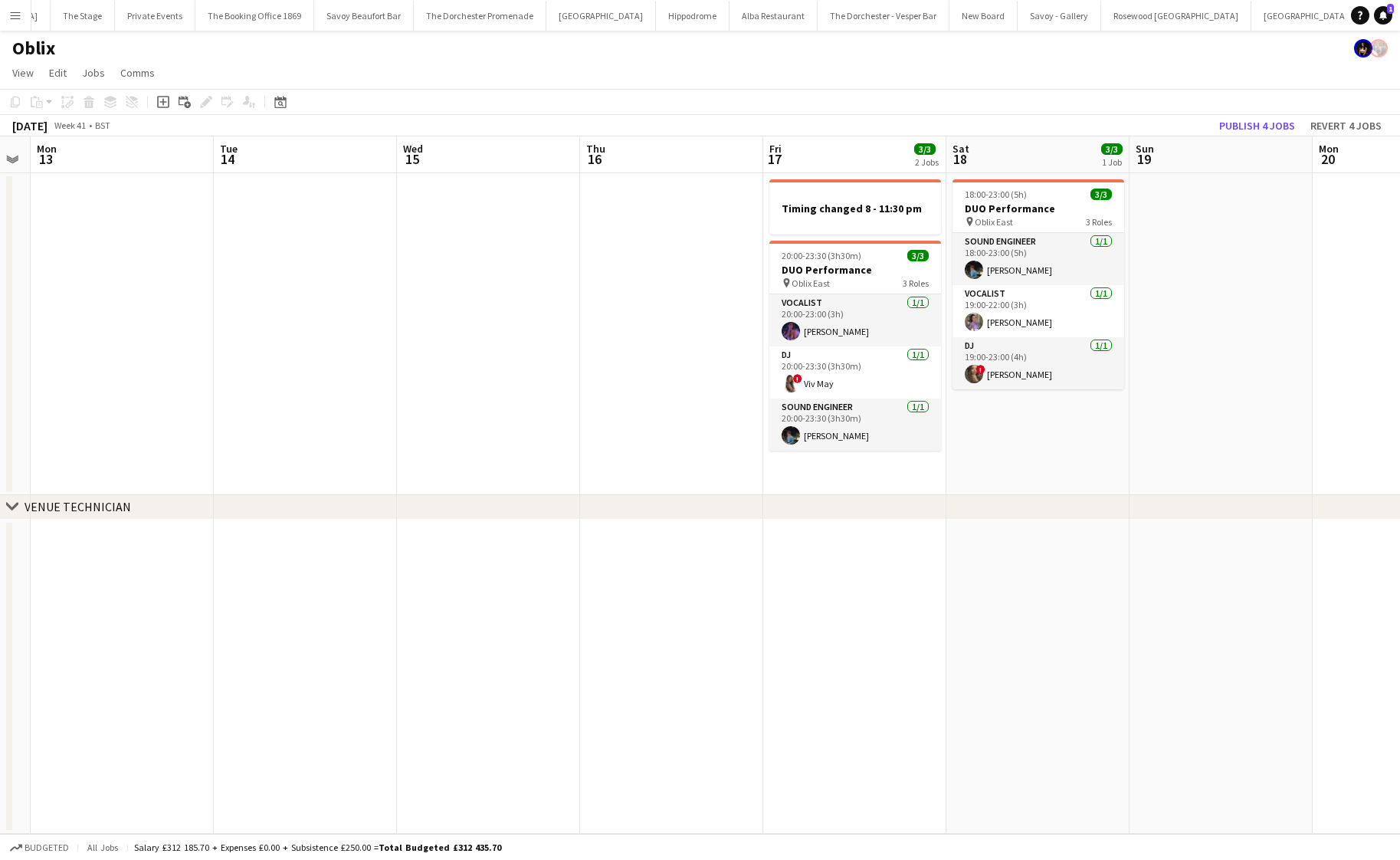
scroll to position [0, 518]
click at [454, 281] on app-date-cell at bounding box center [489, 334] width 183 height 322
